Goal: Transaction & Acquisition: Subscribe to service/newsletter

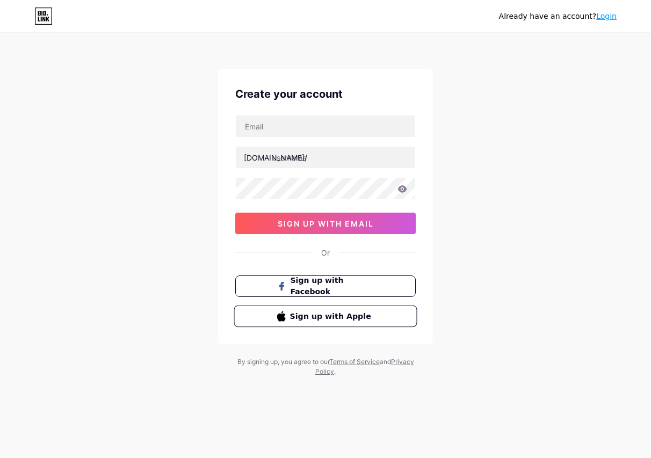
click at [317, 319] on span "Sign up with Apple" at bounding box center [332, 316] width 84 height 11
click at [321, 319] on span "Sign up with Apple" at bounding box center [332, 316] width 84 height 11
click at [347, 221] on span "sign up with email" at bounding box center [326, 223] width 96 height 9
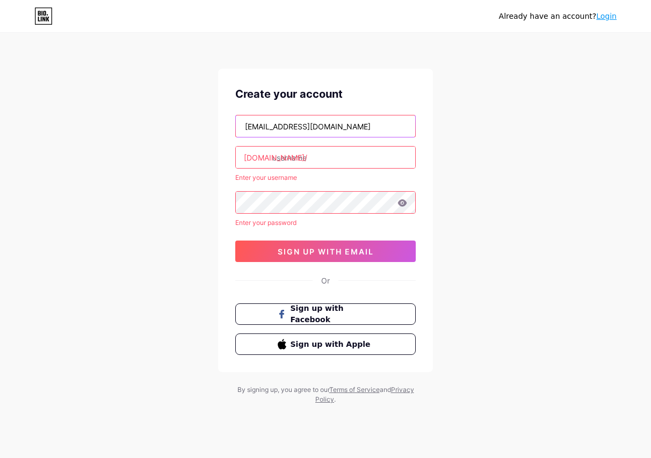
type input "[EMAIL_ADDRESS][DOMAIN_NAME]"
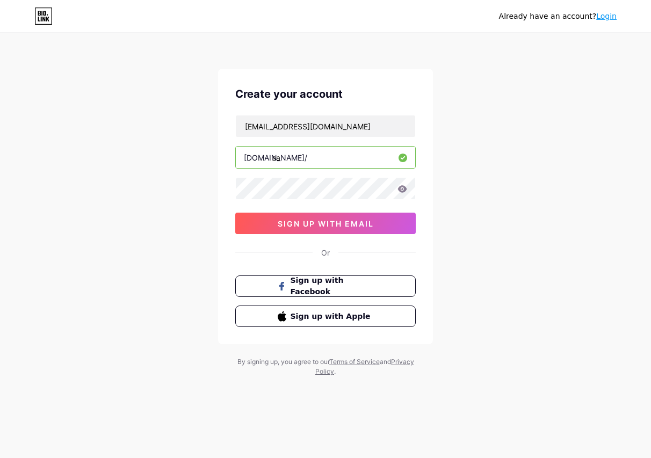
type input "s"
type input "karsaazebs"
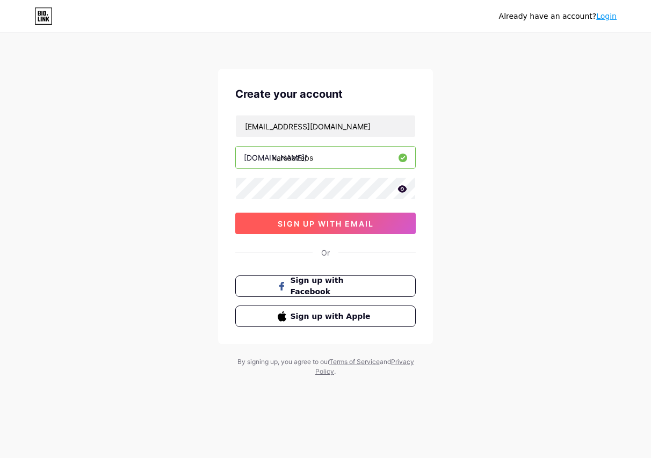
click at [318, 226] on span "sign up with email" at bounding box center [326, 223] width 96 height 9
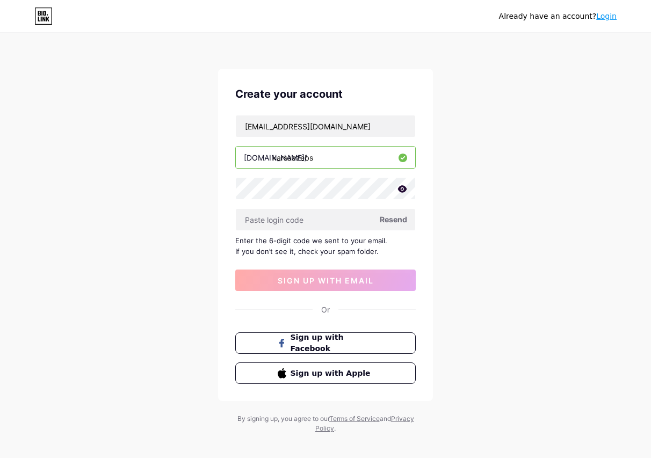
click at [393, 221] on span "Resend" at bounding box center [393, 219] width 27 height 11
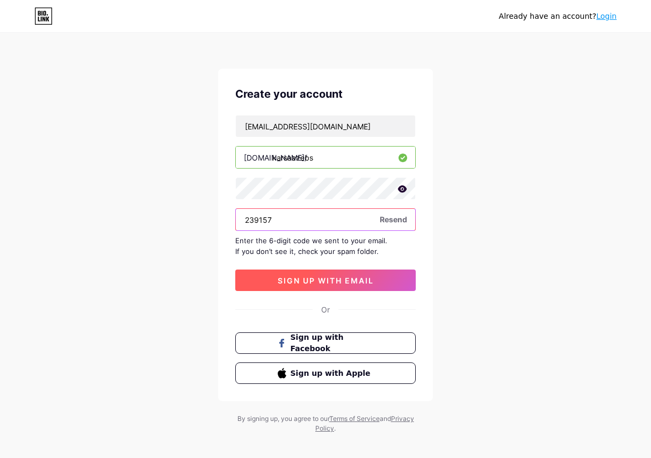
type input "239157"
click at [385, 278] on button "sign up with email" at bounding box center [325, 280] width 181 height 21
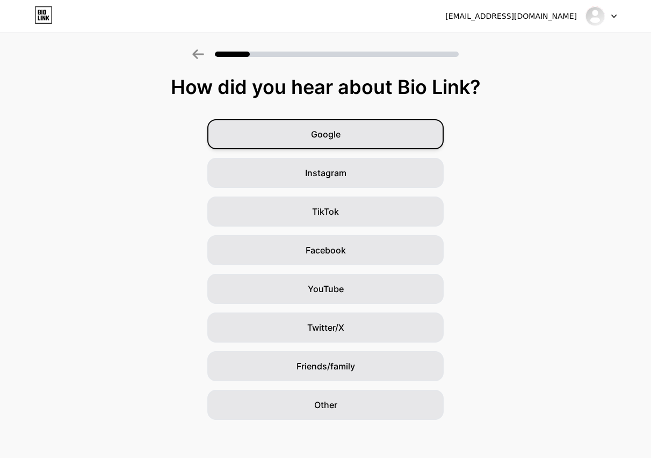
click at [376, 145] on div "Google" at bounding box center [325, 134] width 236 height 30
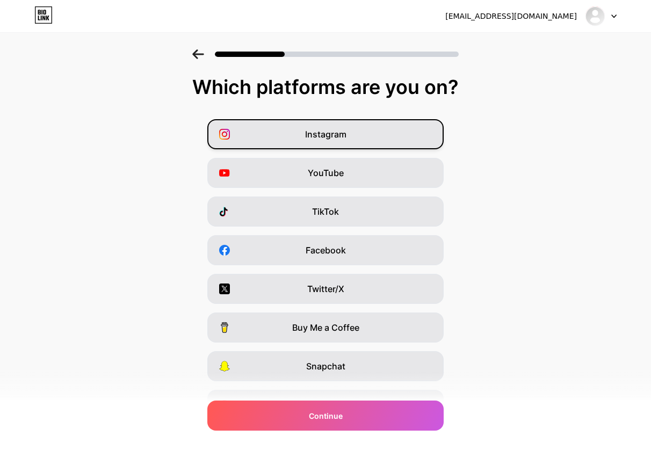
click at [364, 143] on div "Instagram" at bounding box center [325, 134] width 236 height 30
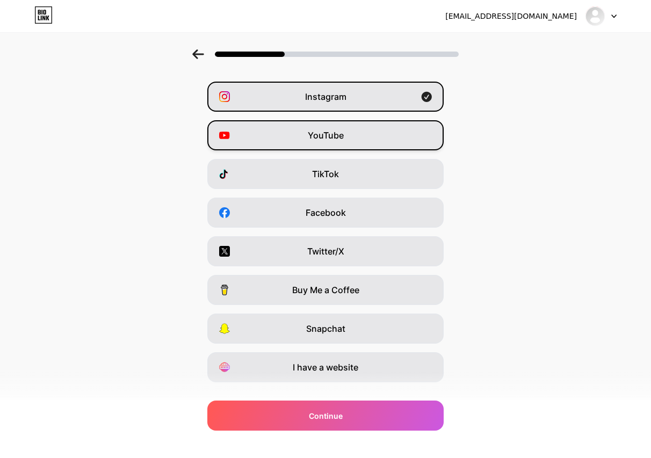
scroll to position [52, 0]
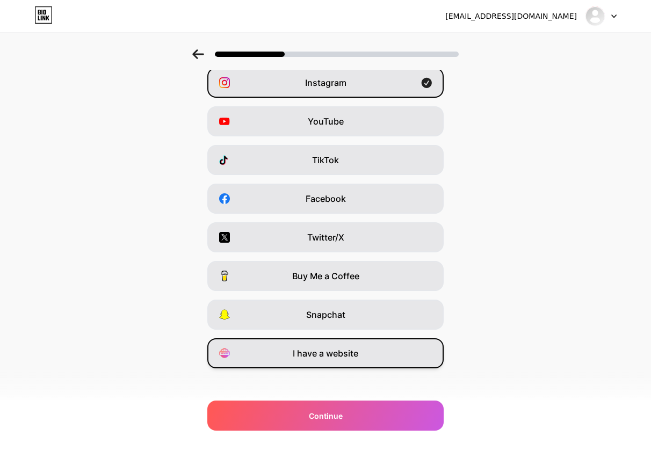
click at [350, 354] on span "I have a website" at bounding box center [326, 353] width 66 height 13
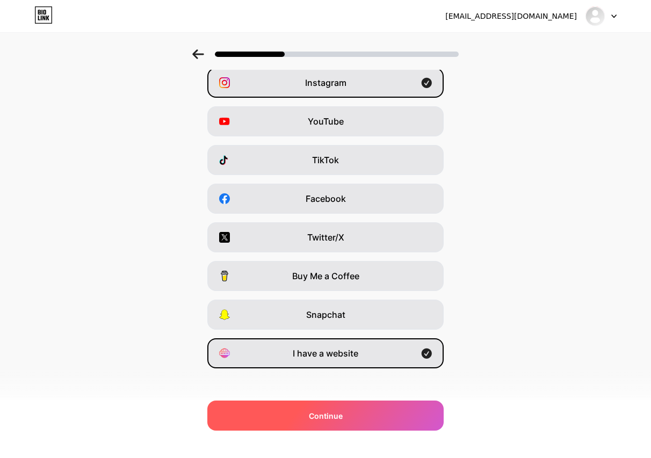
click at [333, 426] on div "Continue" at bounding box center [325, 416] width 236 height 30
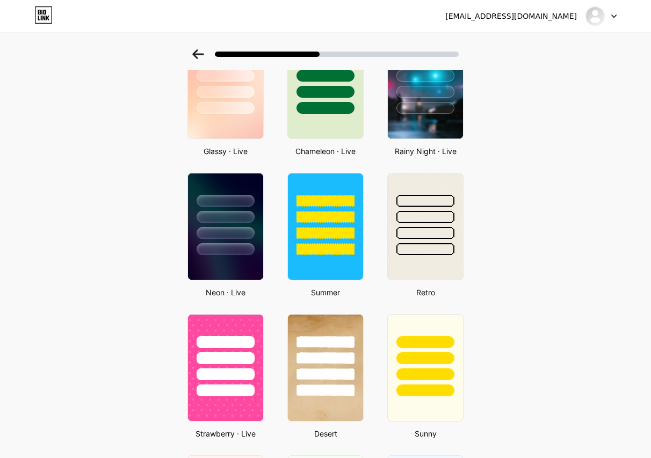
scroll to position [374, 0]
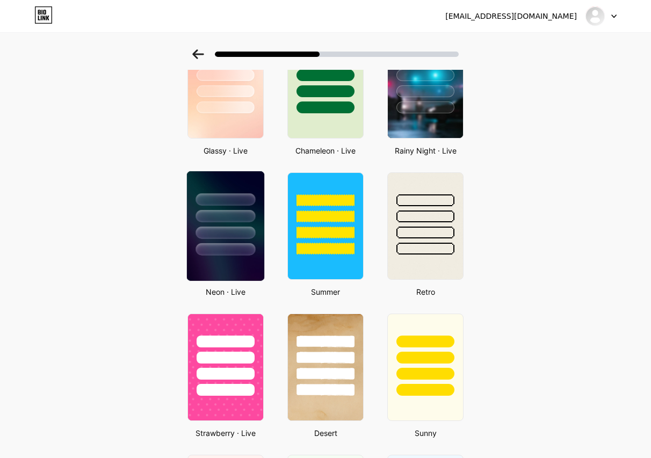
click at [209, 215] on div at bounding box center [226, 216] width 60 height 12
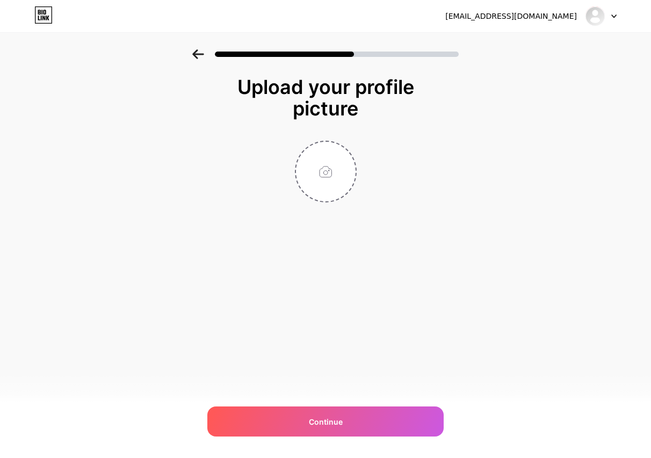
scroll to position [0, 0]
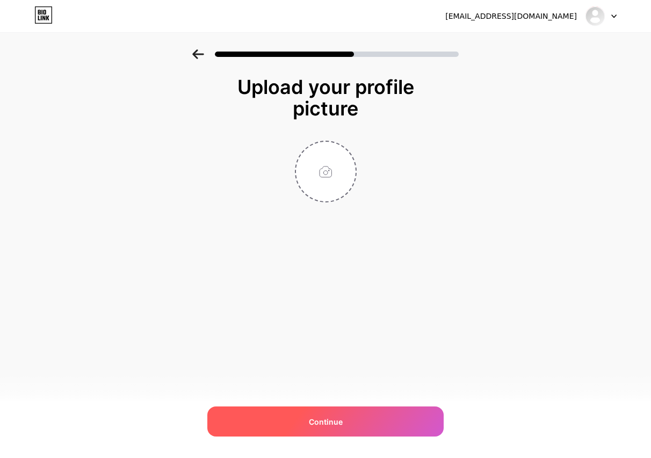
click at [303, 415] on div "Continue" at bounding box center [325, 422] width 236 height 30
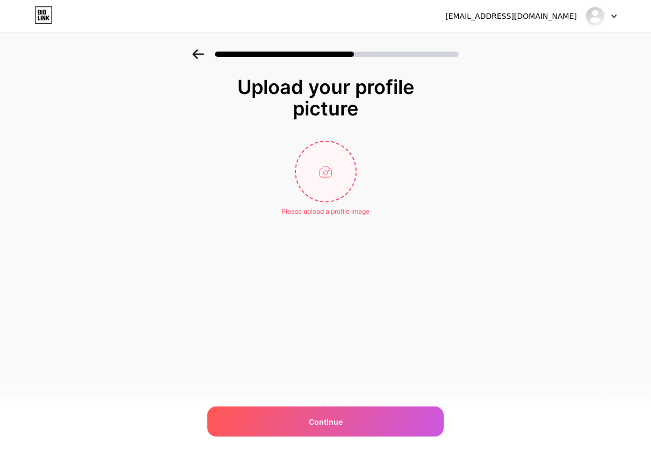
click at [336, 170] on input "file" at bounding box center [326, 172] width 60 height 60
click at [325, 179] on input "file" at bounding box center [326, 172] width 60 height 60
type input "C:\fakepath\Karsaaz AI.png"
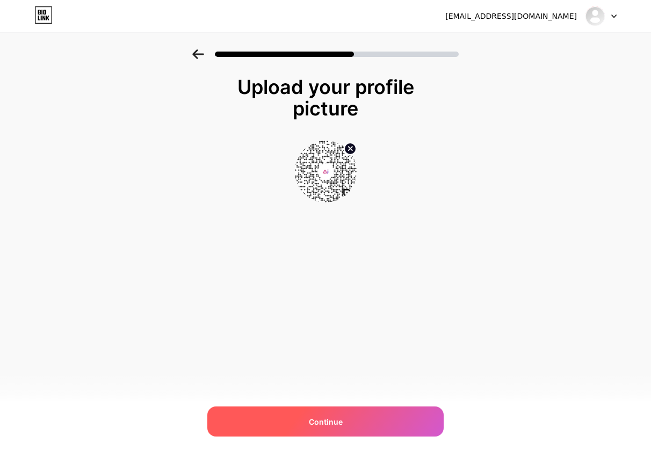
click at [304, 427] on div "Continue" at bounding box center [325, 422] width 236 height 30
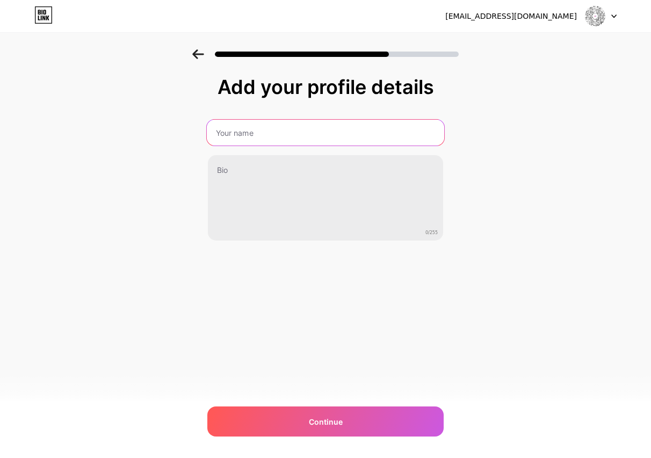
click at [356, 137] on input "text" at bounding box center [326, 133] width 238 height 26
type input "Karsaaz Entire Business Solutions"
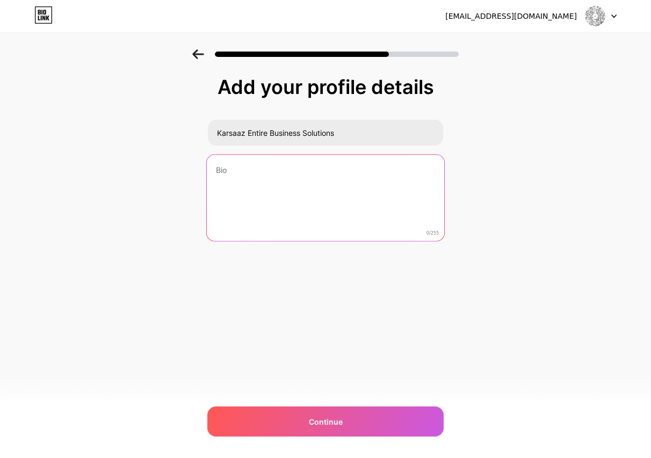
click at [291, 169] on textarea at bounding box center [326, 199] width 238 height 88
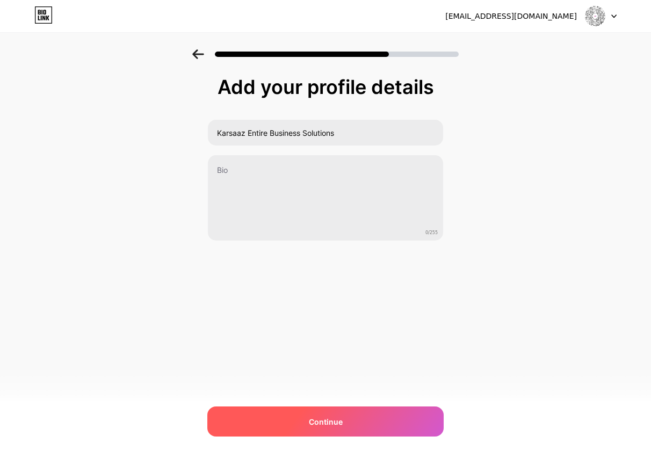
click at [357, 418] on div "Continue" at bounding box center [325, 422] width 236 height 30
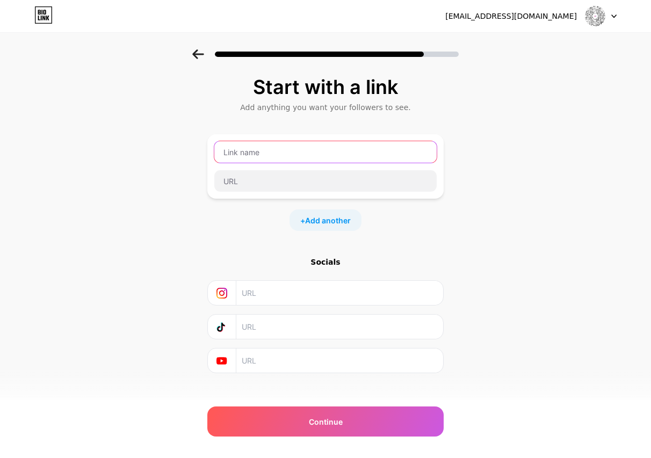
click at [333, 156] on input "text" at bounding box center [325, 151] width 222 height 21
type input "Karsaaz EBS"
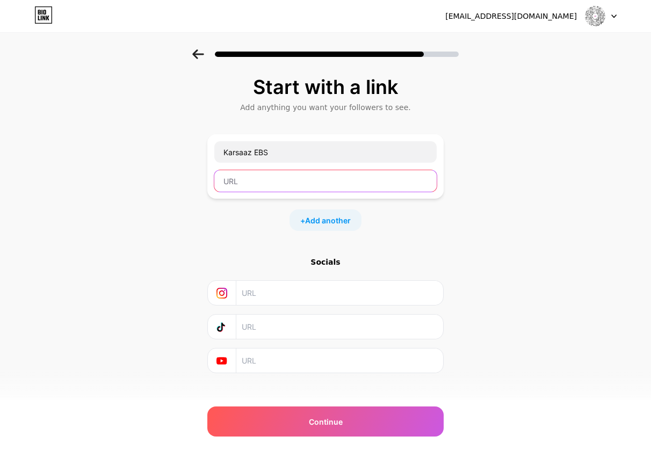
click at [297, 187] on input "text" at bounding box center [325, 180] width 222 height 21
paste input "PRODUCT OF KARSAAZ EBS: Karsaaz AI Website: [URL][DOMAIN_NAME] AppStore: [URL][…"
type input "PRODUCT OF KARSAAZ EBS: Karsaaz AI Website: [URL][DOMAIN_NAME] AppStore: [URL][…"
drag, startPoint x: 435, startPoint y: 181, endPoint x: -48, endPoint y: 185, distance: 482.6
click at [0, 185] on html "[EMAIL_ADDRESS][DOMAIN_NAME] Logout Link Copied Start with a link Add anything …" at bounding box center [325, 235] width 651 height 470
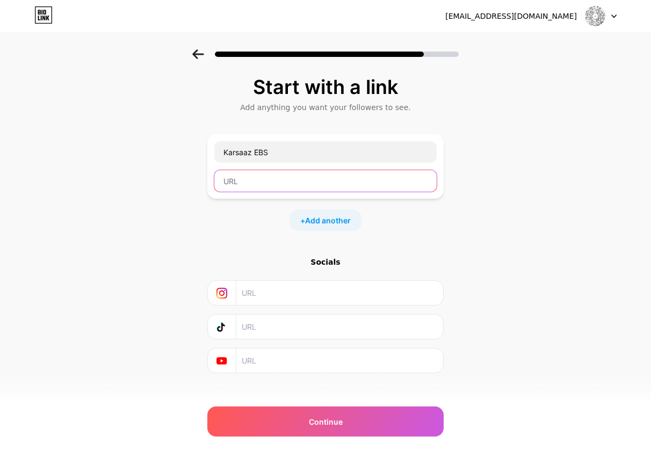
click at [346, 184] on input "text" at bounding box center [325, 180] width 222 height 21
paste input "[URL][DOMAIN_NAME]"
type input "[URL][DOMAIN_NAME]"
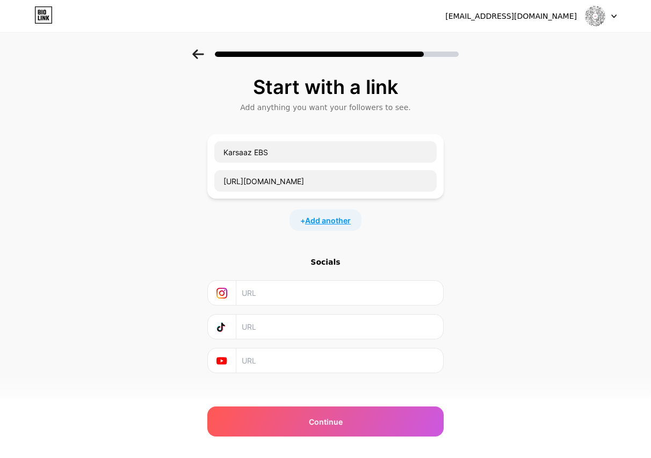
click at [341, 224] on span "Add another" at bounding box center [328, 220] width 46 height 11
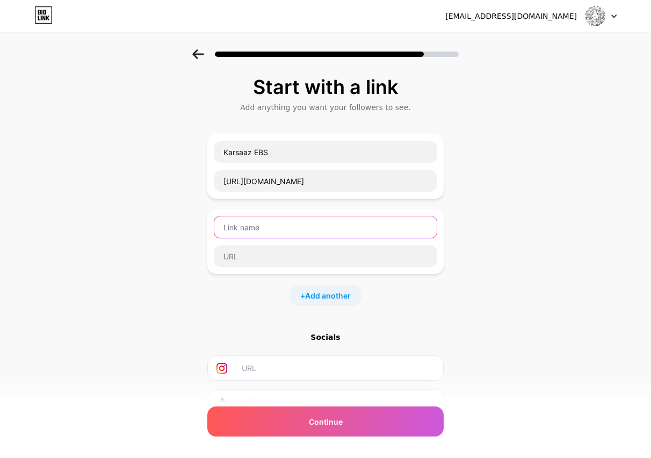
click at [258, 230] on input "text" at bounding box center [325, 227] width 222 height 21
click at [260, 226] on input "text" at bounding box center [325, 227] width 222 height 21
type input "Karsaaz AI"
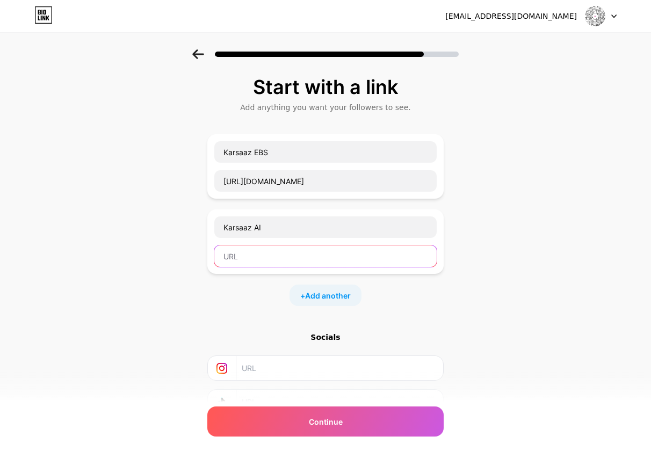
click at [263, 251] on input "text" at bounding box center [325, 256] width 222 height 21
click at [295, 258] on input "text" at bounding box center [325, 256] width 222 height 21
paste input "[URL][DOMAIN_NAME]"
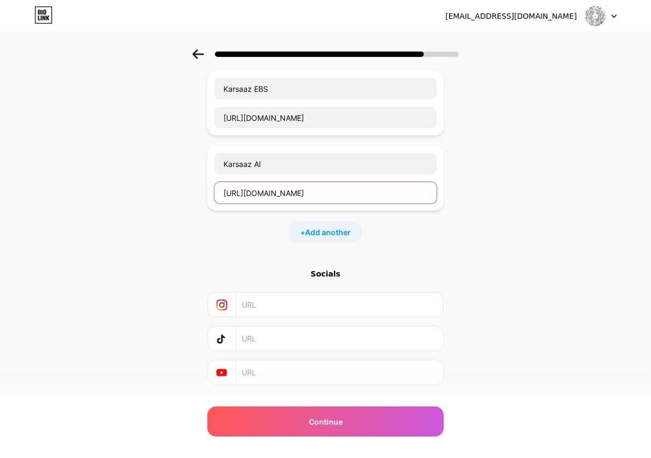
scroll to position [64, 0]
type input "[URL][DOMAIN_NAME]"
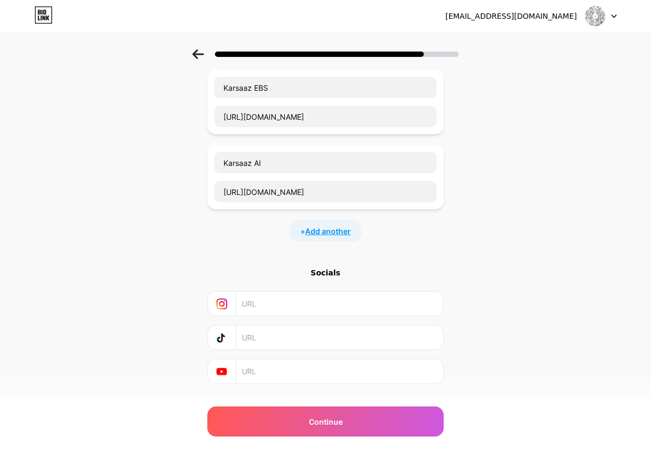
click at [327, 232] on span "Add another" at bounding box center [328, 231] width 46 height 11
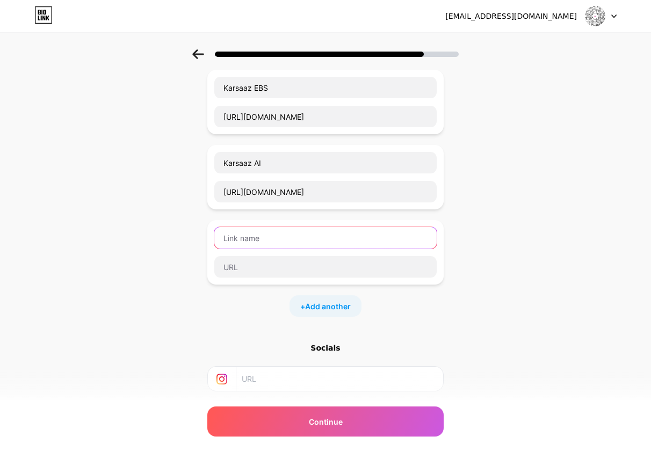
click at [278, 237] on input "text" at bounding box center [325, 237] width 222 height 21
type input "k"
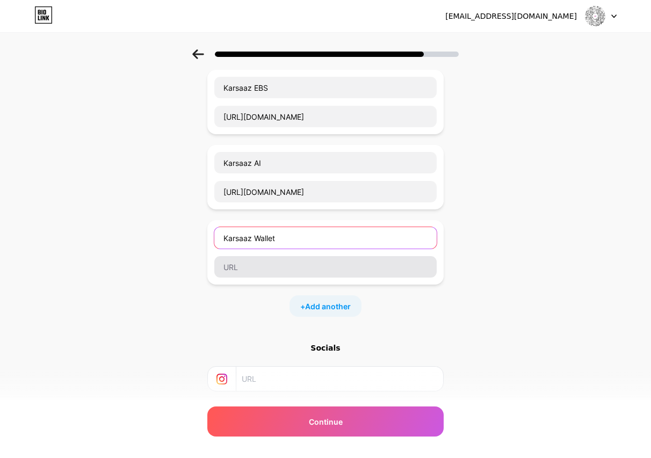
type input "Karsaaz Wallet"
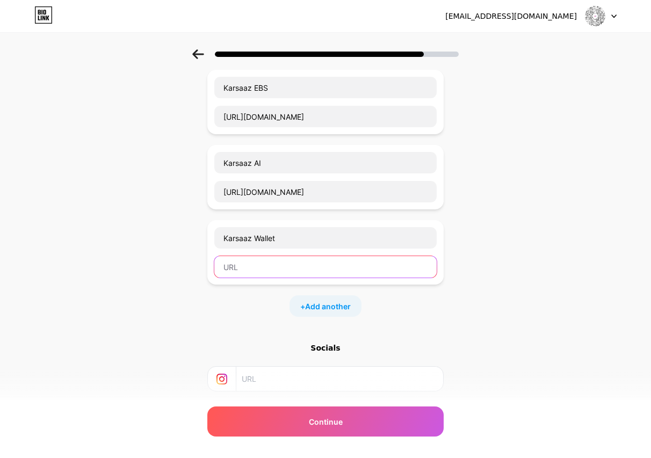
click at [248, 273] on input "text" at bounding box center [325, 266] width 222 height 21
click at [289, 266] on input "text" at bounding box center [325, 266] width 222 height 21
paste input "[URL][DOMAIN_NAME]"
type input "[URL][DOMAIN_NAME]"
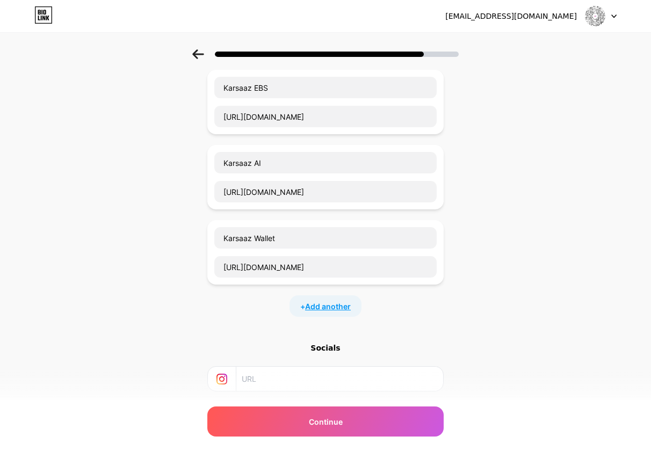
click at [312, 304] on span "Add another" at bounding box center [328, 306] width 46 height 11
click at [312, 308] on input "text" at bounding box center [325, 313] width 222 height 21
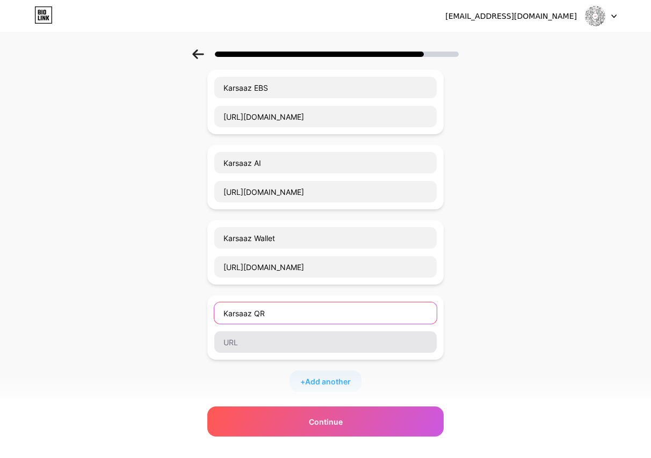
type input "Karsaaz QR"
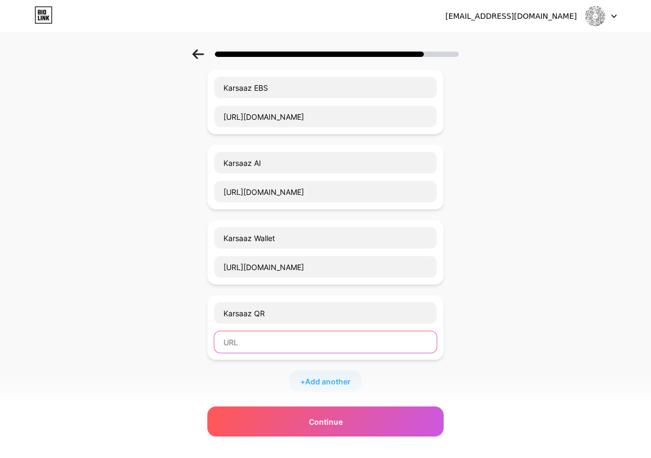
click at [297, 342] on input "text" at bounding box center [325, 342] width 222 height 21
click at [293, 340] on input "text" at bounding box center [325, 342] width 222 height 21
paste input "[URL][DOMAIN_NAME]"
type input "[URL][DOMAIN_NAME]"
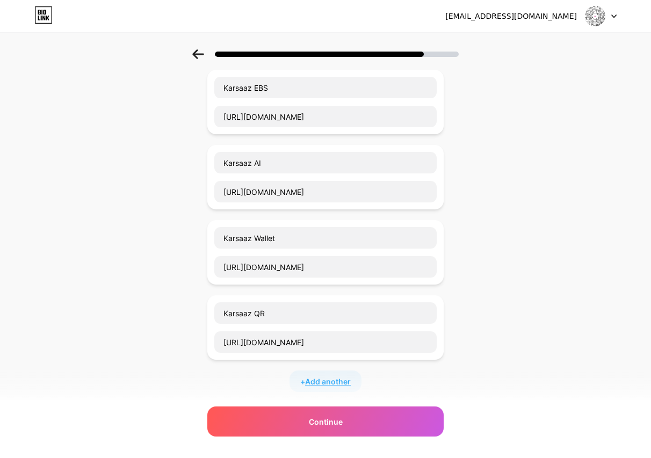
click at [318, 378] on span "Add another" at bounding box center [328, 381] width 46 height 11
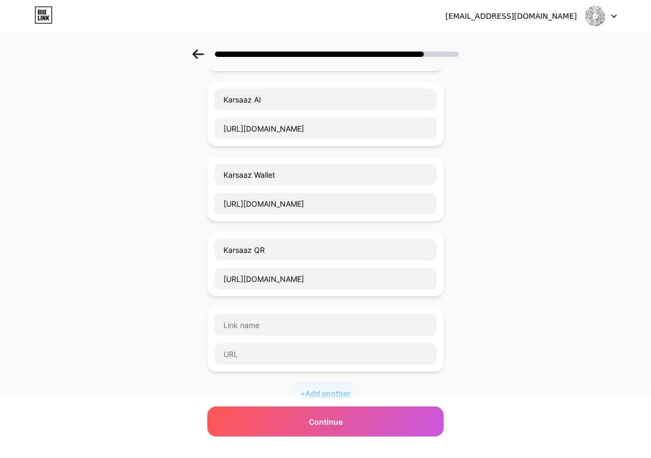
scroll to position [135, 0]
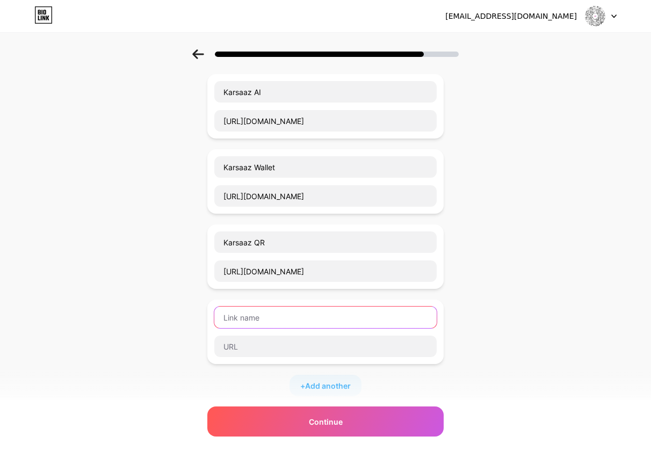
click at [338, 316] on input "text" at bounding box center [325, 317] width 222 height 21
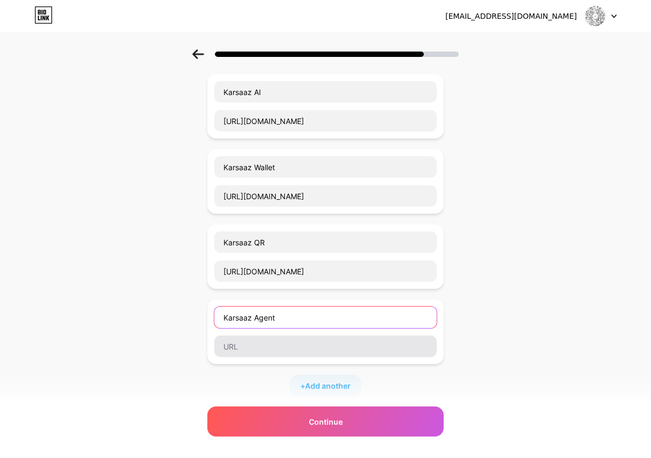
type input "Karsaaz Agent"
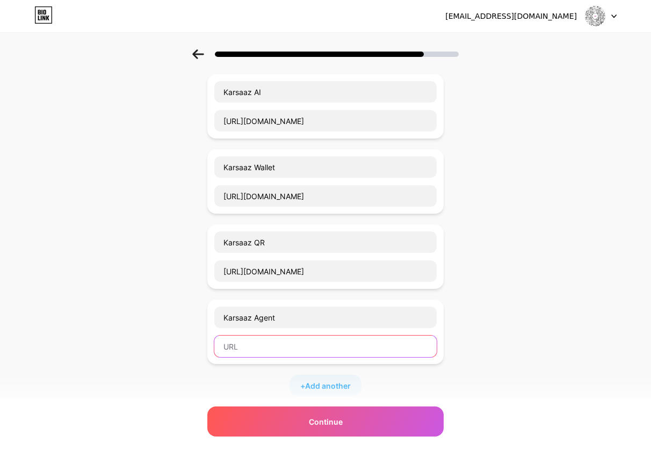
click at [356, 337] on input "text" at bounding box center [325, 346] width 222 height 21
paste input "[URL][DOMAIN_NAME]"
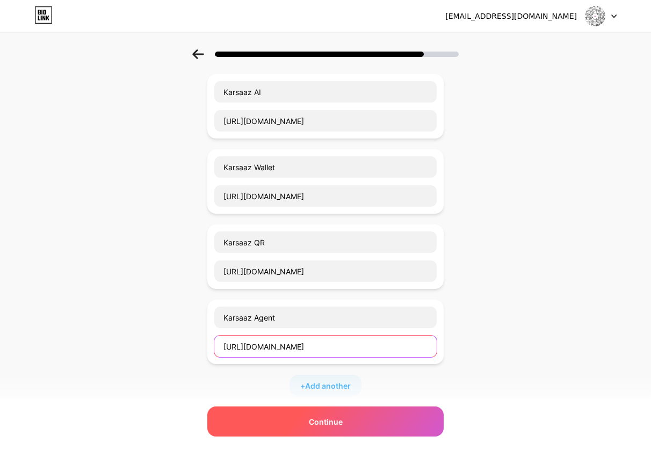
type input "[URL][DOMAIN_NAME]"
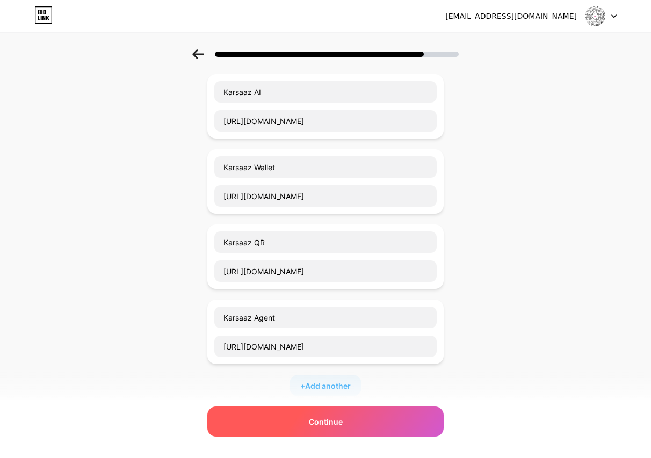
click at [336, 428] on div "Continue" at bounding box center [325, 422] width 236 height 30
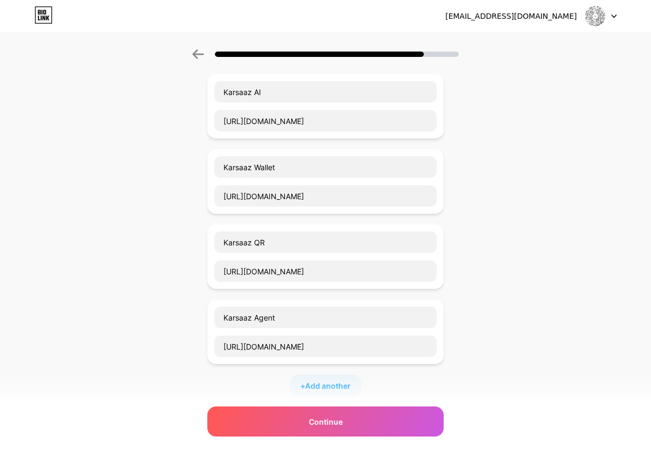
scroll to position [0, 0]
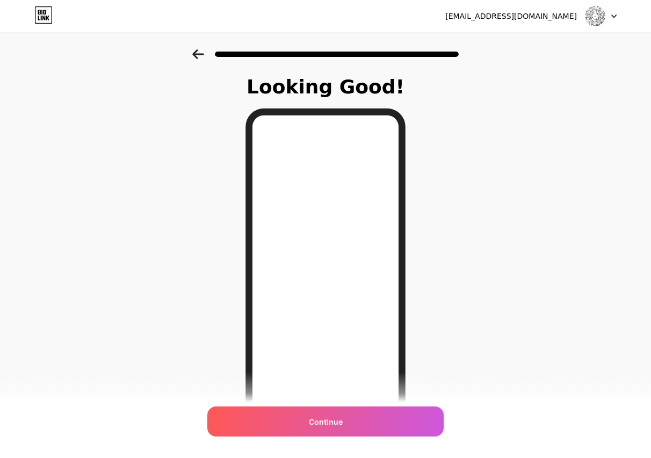
drag, startPoint x: 570, startPoint y: 211, endPoint x: 558, endPoint y: 185, distance: 27.7
click at [558, 189] on div "Looking Good! Continue" at bounding box center [325, 273] width 651 height 448
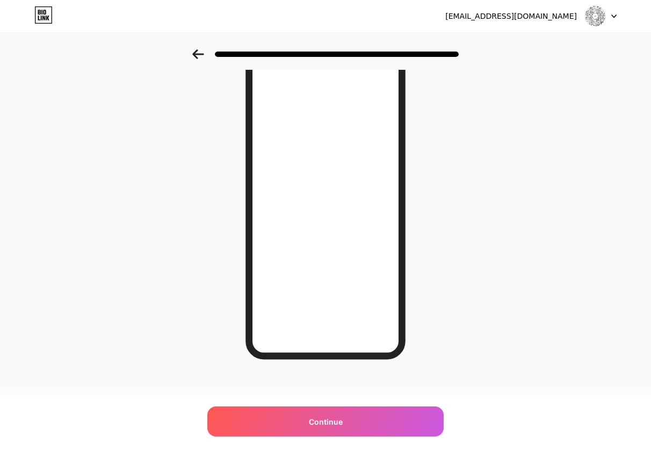
scroll to position [82, 0]
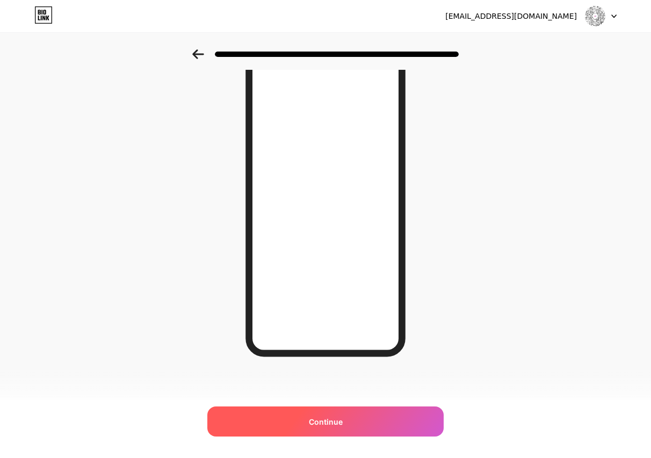
click at [377, 419] on div "Continue" at bounding box center [325, 422] width 236 height 30
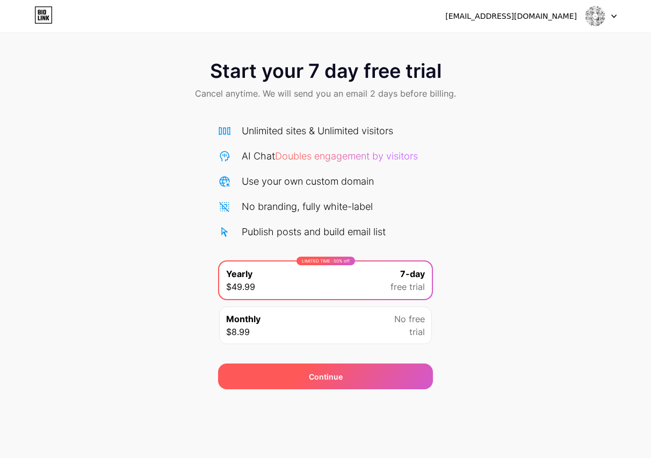
click at [319, 378] on span "Continue" at bounding box center [326, 376] width 34 height 11
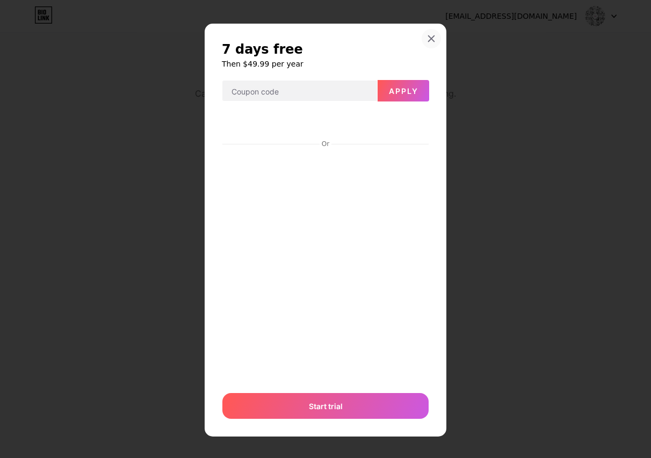
click at [429, 37] on icon at bounding box center [432, 39] width 6 height 6
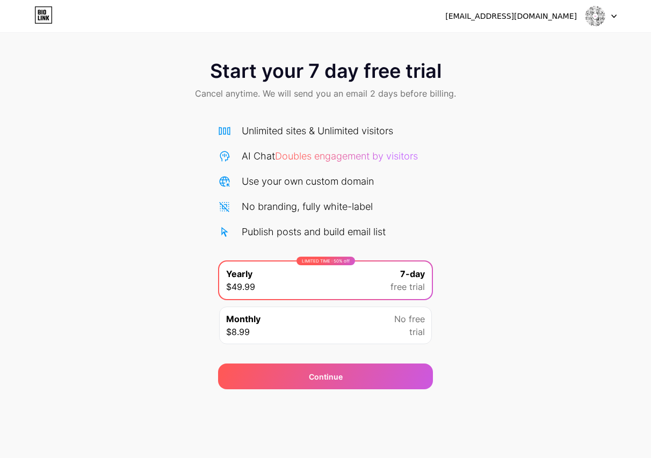
click at [604, 15] on img at bounding box center [595, 16] width 20 height 20
click at [525, 173] on div "Start your 7 day free trial Cancel anytime. We will send you an email 2 days be…" at bounding box center [325, 219] width 651 height 340
click at [42, 21] on icon at bounding box center [43, 14] width 18 height 17
click at [597, 19] on img at bounding box center [595, 16] width 20 height 20
click at [611, 16] on div at bounding box center [601, 15] width 31 height 19
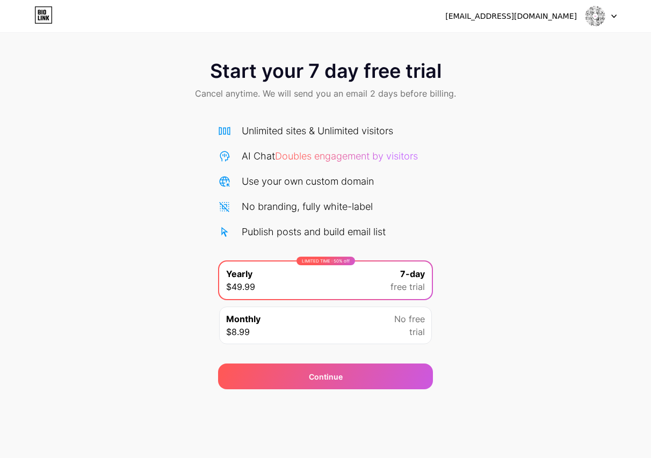
click at [517, 16] on div "[EMAIL_ADDRESS][DOMAIN_NAME]" at bounding box center [512, 16] width 132 height 11
click at [595, 17] on img at bounding box center [595, 16] width 20 height 20
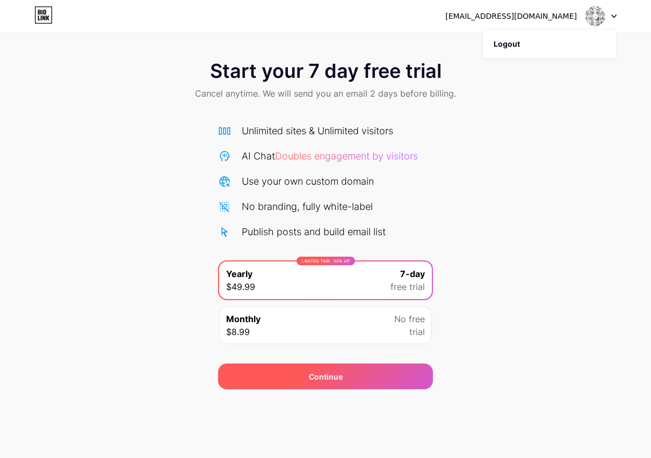
click at [361, 376] on div "Continue" at bounding box center [325, 377] width 215 height 26
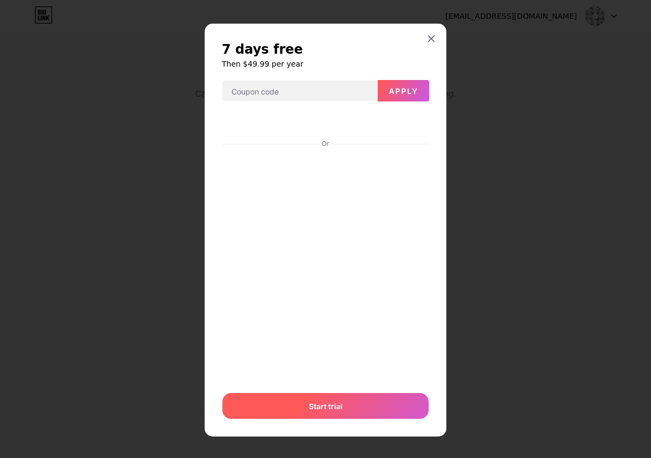
click at [348, 408] on div "Start trial" at bounding box center [325, 406] width 206 height 26
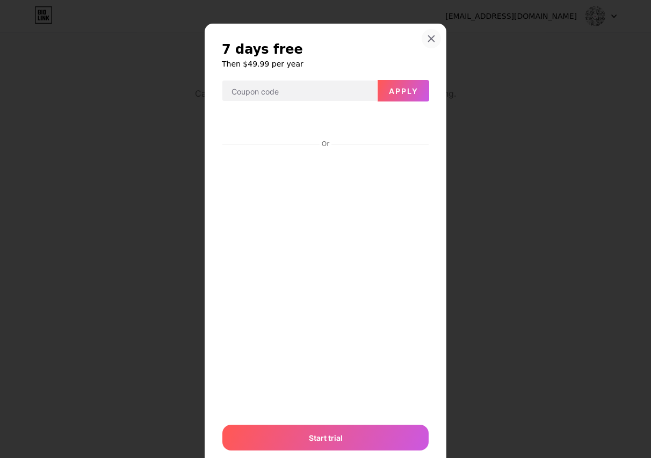
click at [430, 40] on icon at bounding box center [432, 39] width 6 height 6
